Goal: Information Seeking & Learning: Check status

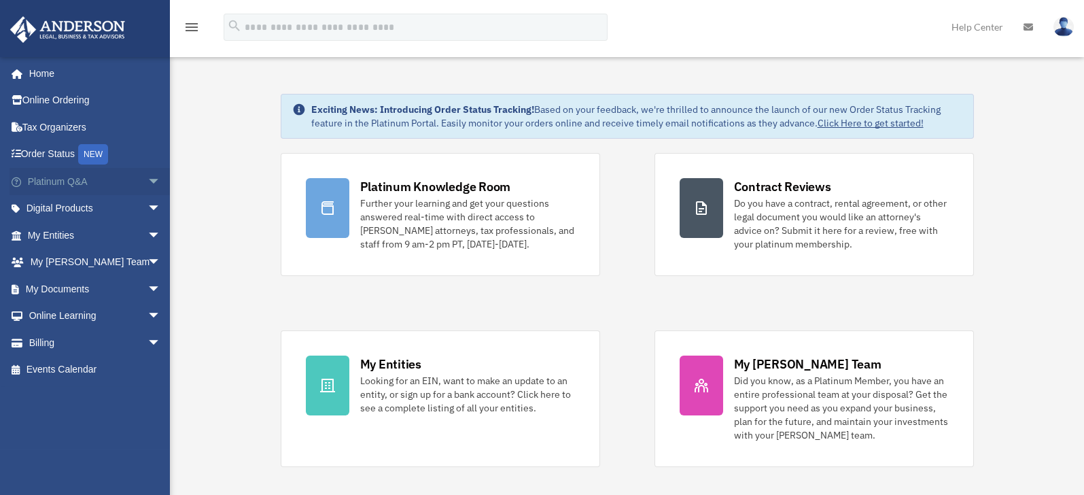
drag, startPoint x: 0, startPoint y: 0, endPoint x: 141, endPoint y: 181, distance: 229.0
click at [147, 181] on span "arrow_drop_down" at bounding box center [160, 182] width 27 height 28
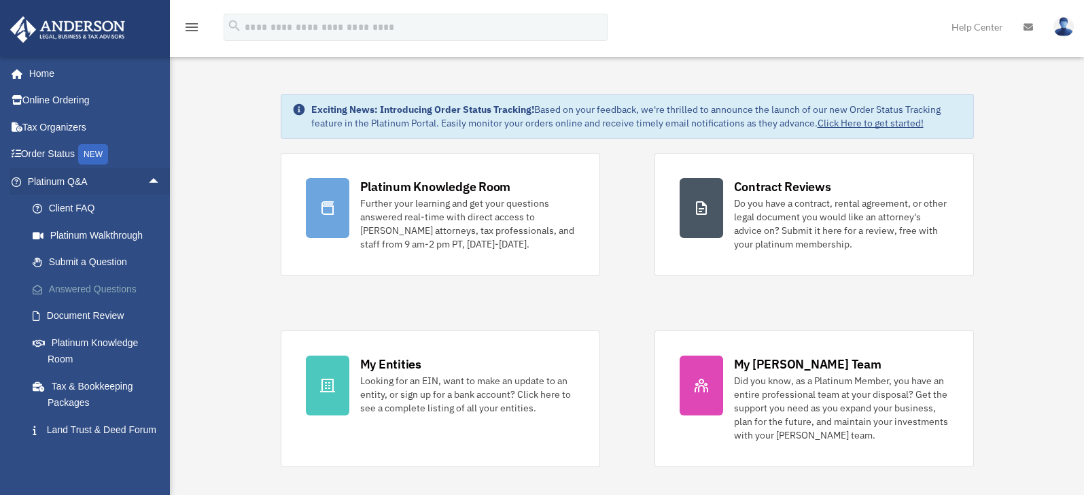
click at [99, 287] on link "Answered Questions" at bounding box center [100, 288] width 162 height 27
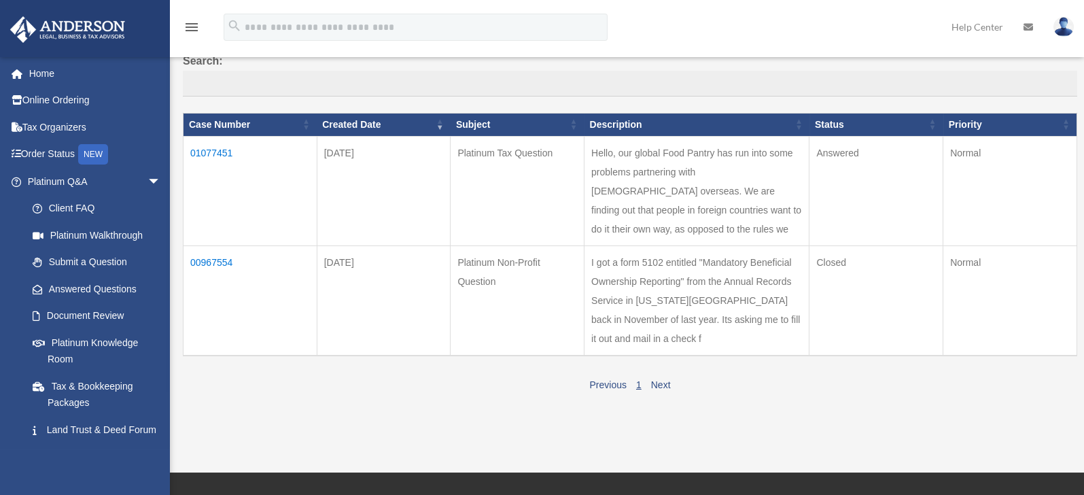
scroll to position [118, 0]
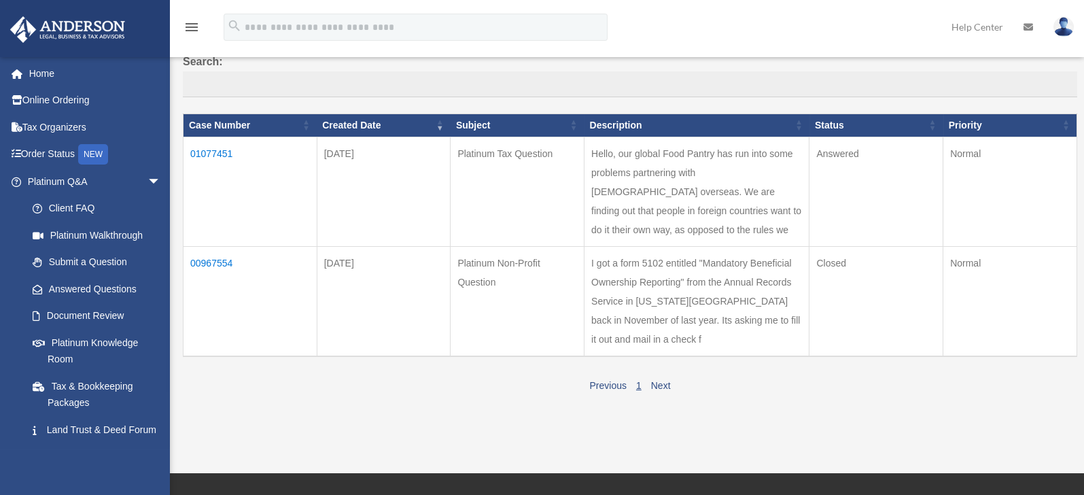
click at [211, 151] on td "01077451" at bounding box center [250, 191] width 134 height 109
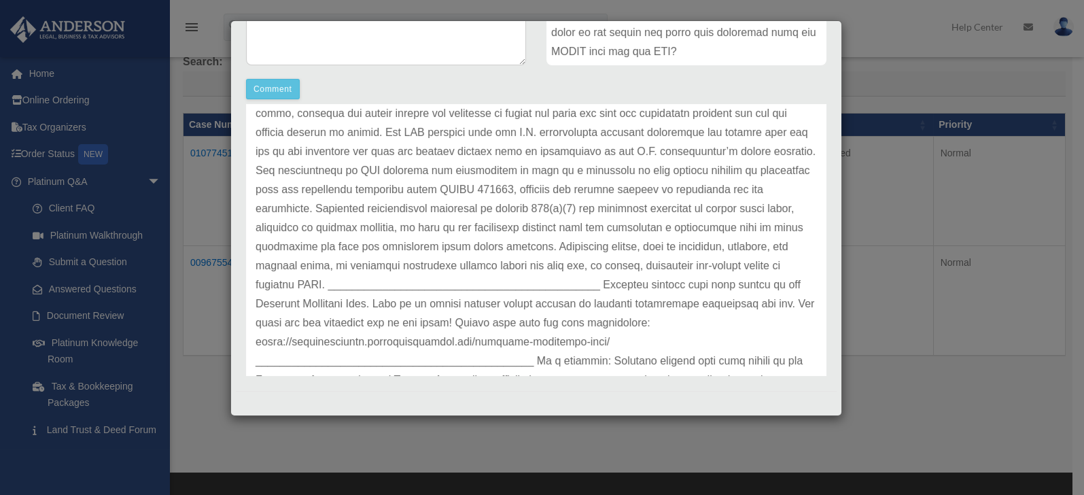
scroll to position [279, 0]
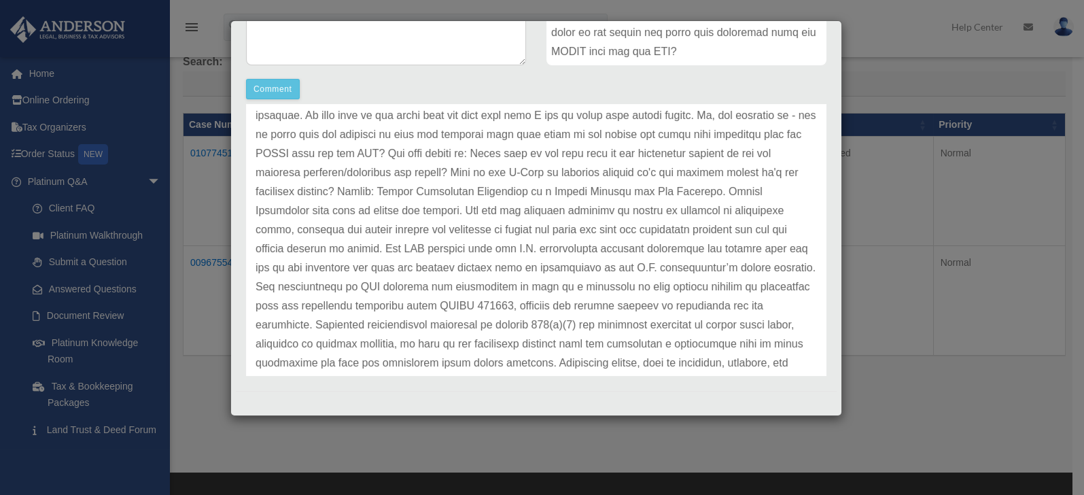
click at [539, 244] on p at bounding box center [535, 220] width 561 height 647
click at [550, 222] on p at bounding box center [535, 220] width 561 height 647
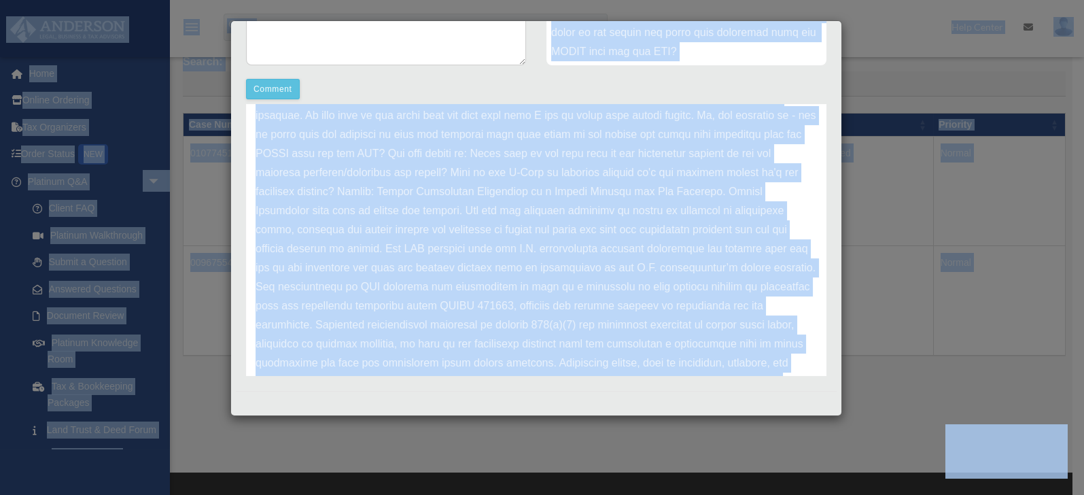
click at [501, 208] on p at bounding box center [535, 220] width 561 height 647
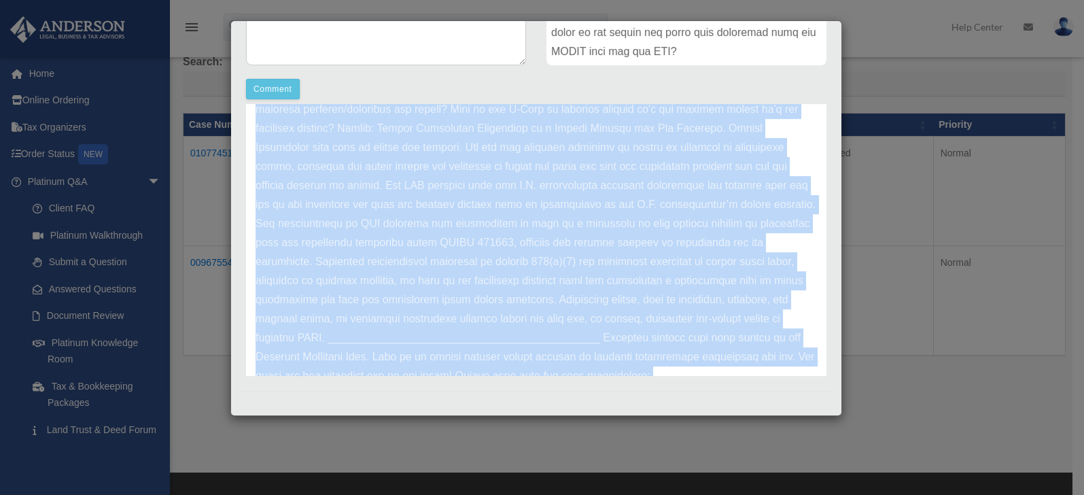
scroll to position [493, 0]
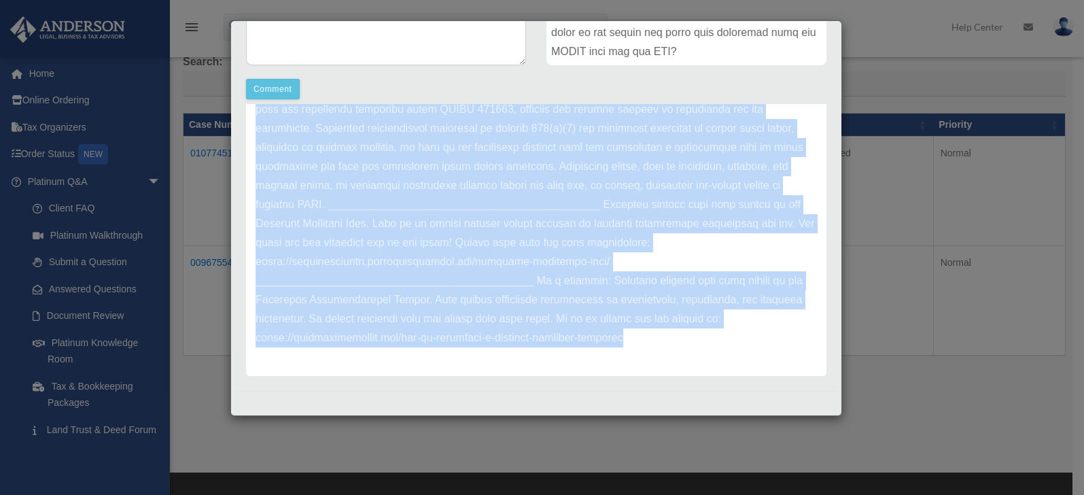
drag, startPoint x: 255, startPoint y: 141, endPoint x: 766, endPoint y: 375, distance: 562.2
click at [766, 375] on div "Comment Comment Case Description" at bounding box center [536, 103] width 601 height 556
copy p "Lorem ips dol sitam c Adipisci elitse doe temporinci utla etdolore magnaal eni …"
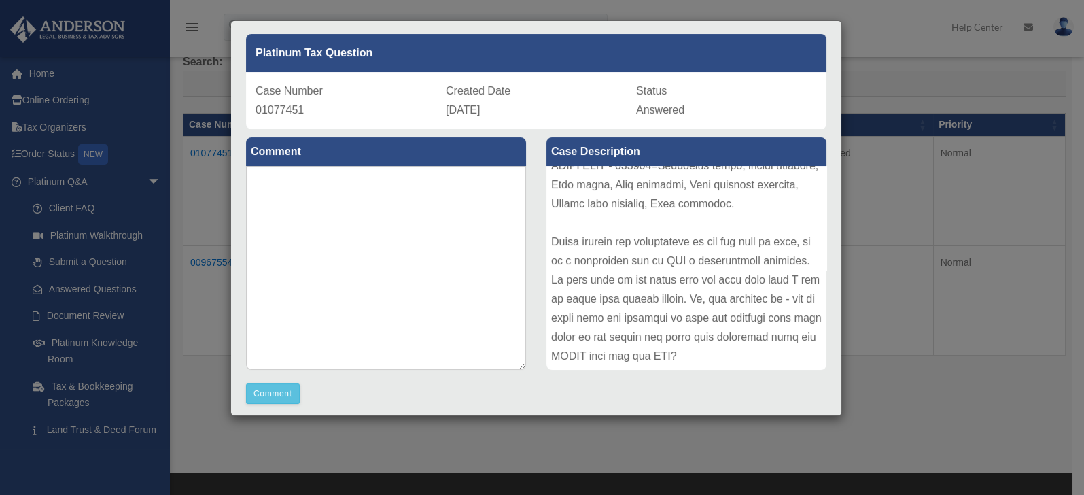
scroll to position [60, 0]
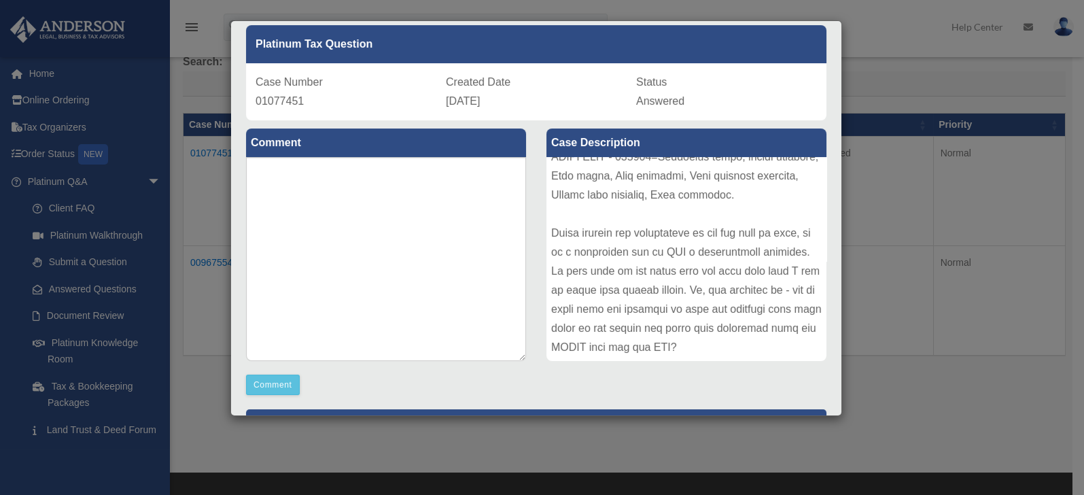
click at [665, 228] on div at bounding box center [686, 259] width 280 height 204
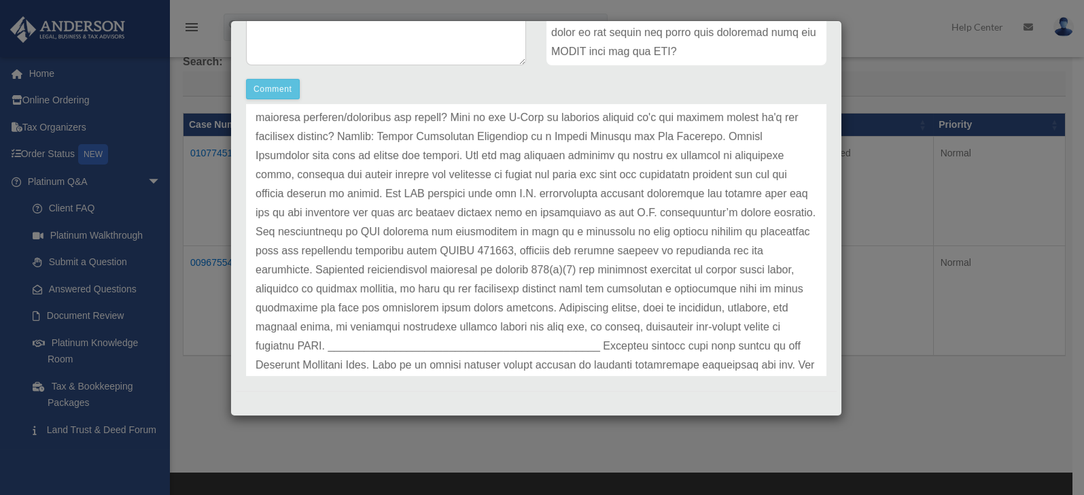
scroll to position [335, 0]
